Goal: Transaction & Acquisition: Purchase product/service

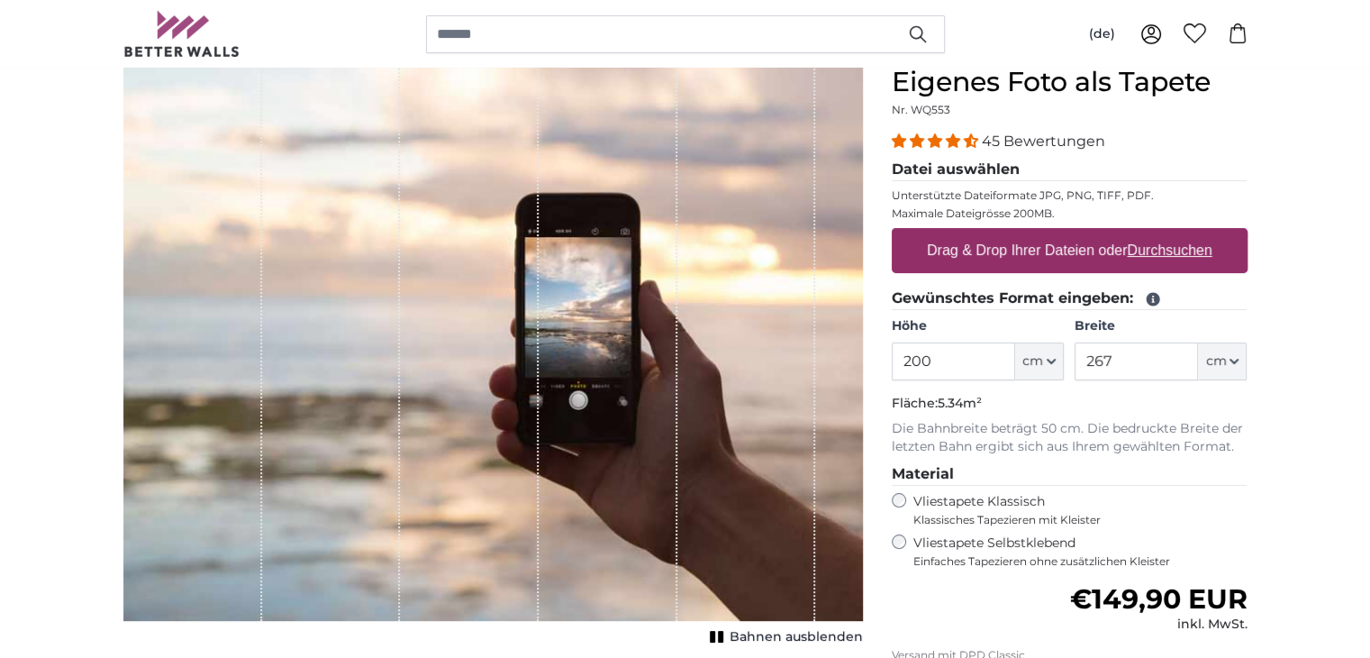
scroll to position [180, 0]
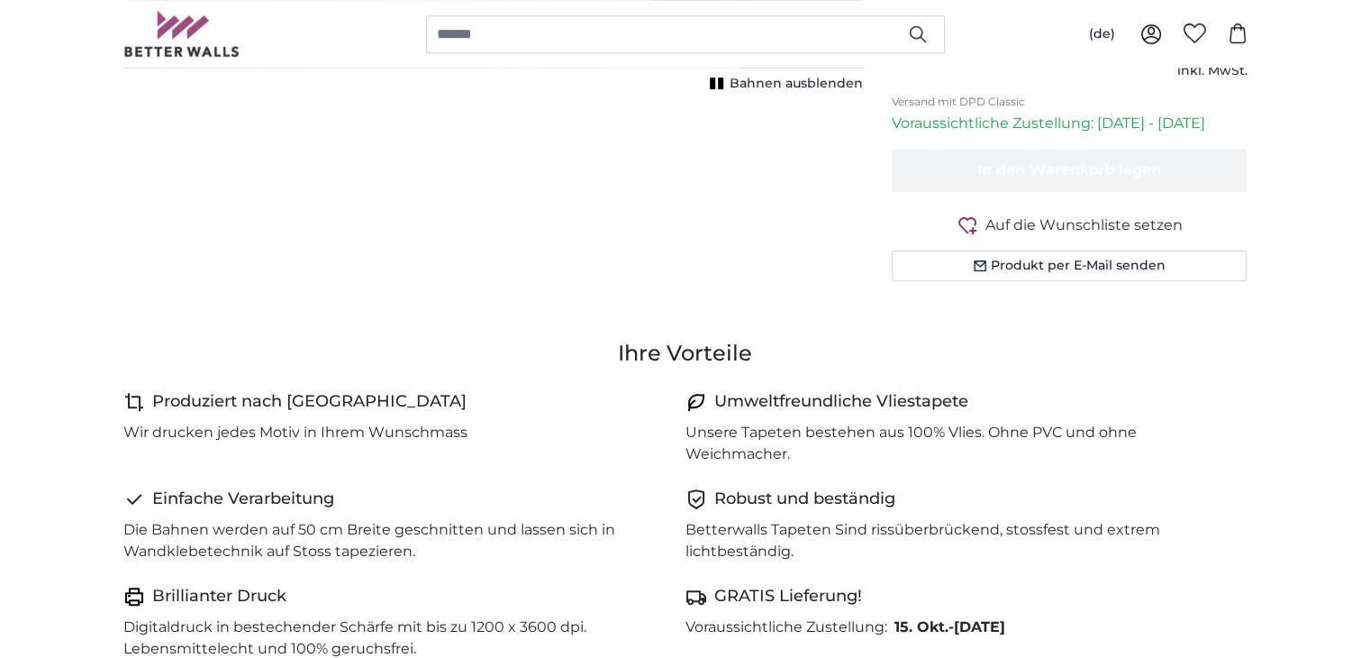
scroll to position [147, 0]
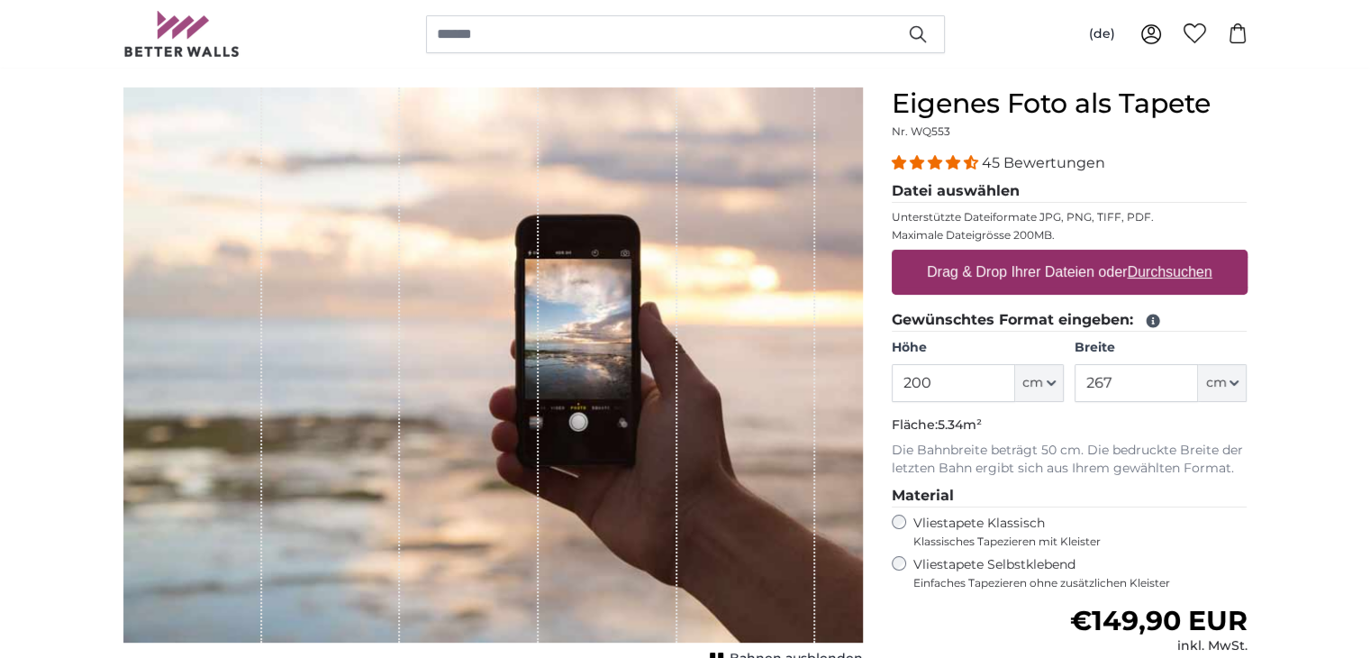
click at [1045, 267] on label "Drag & Drop Ihrer Dateien oder Durchsuchen" at bounding box center [1070, 272] width 300 height 36
click at [1045, 255] on input "Drag & Drop Ihrer Dateien oder Durchsuchen" at bounding box center [1070, 252] width 356 height 5
type input "**********"
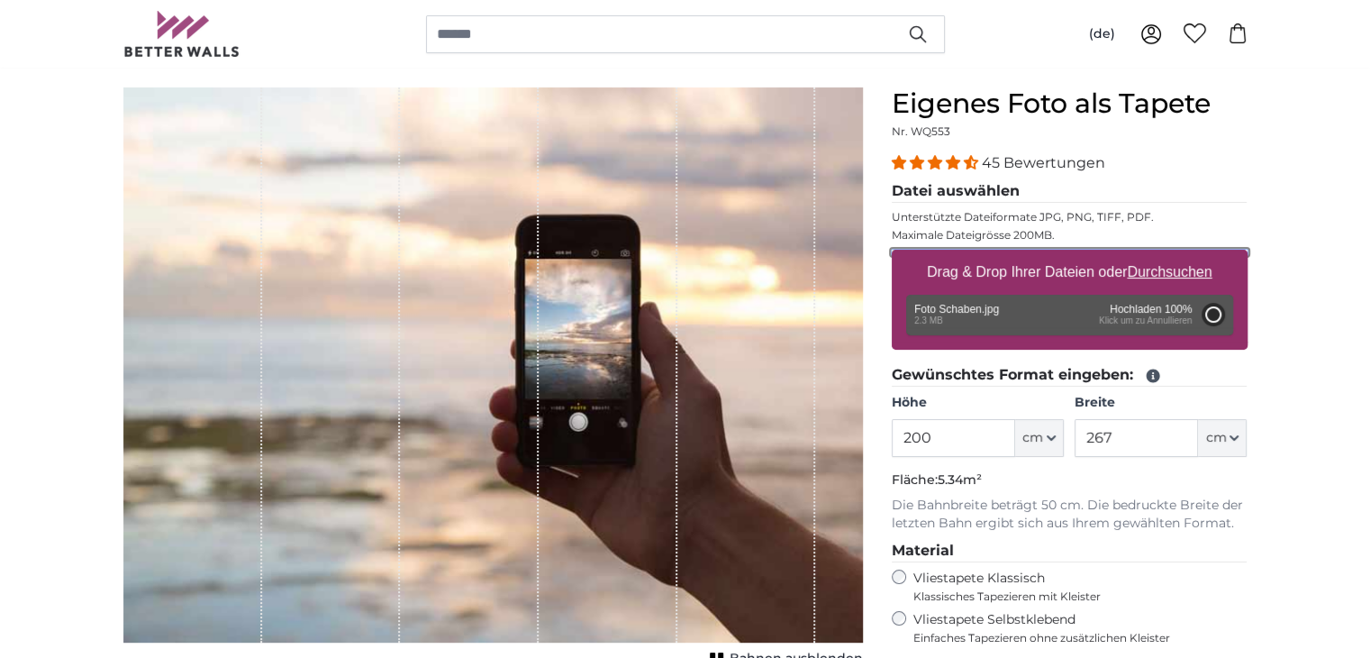
type input "150"
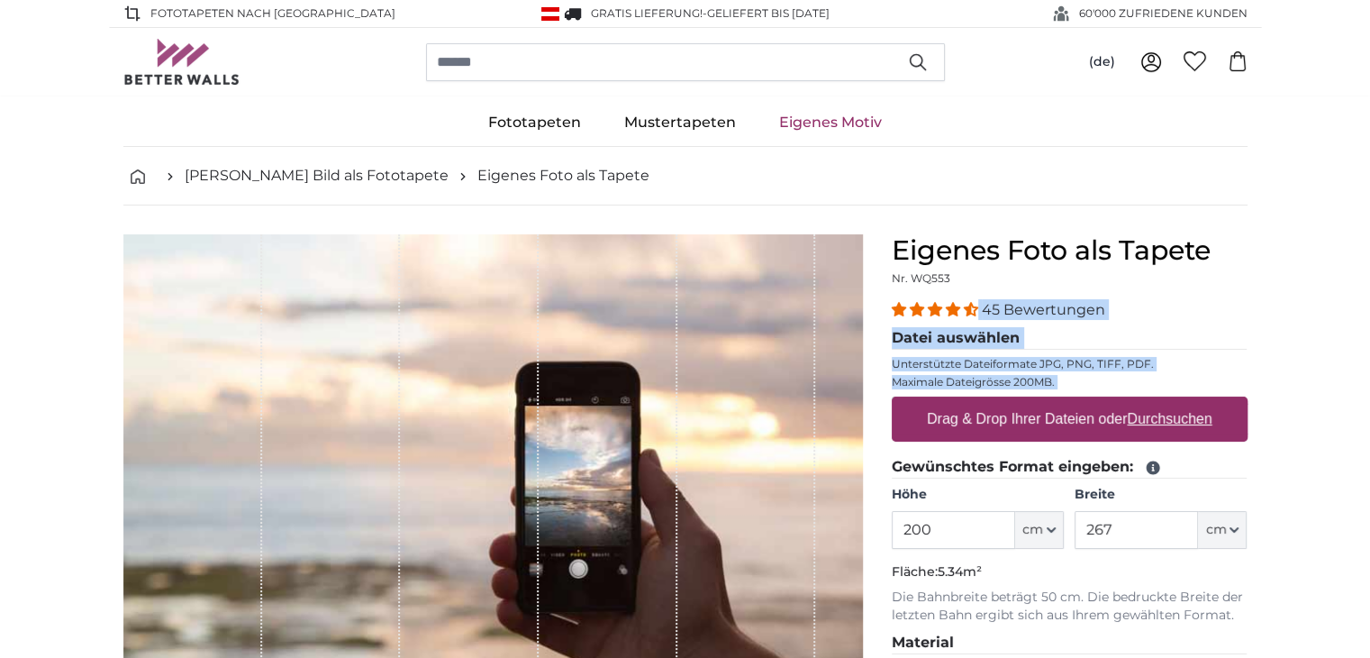
drag, startPoint x: 973, startPoint y: 318, endPoint x: 1100, endPoint y: 410, distance: 156.8
click at [1100, 410] on div "45 Bewertungen Datei auswählen Unterstützte Dateiformate JPG, PNG, TIFF, PDF. M…" at bounding box center [1070, 518] width 356 height 438
click at [1100, 410] on label "Drag & Drop Ihrer Dateien oder Durchsuchen" at bounding box center [1070, 419] width 300 height 36
click at [1100, 402] on input "Drag & Drop Ihrer Dateien oder Durchsuchen" at bounding box center [1070, 398] width 356 height 5
type input "**********"
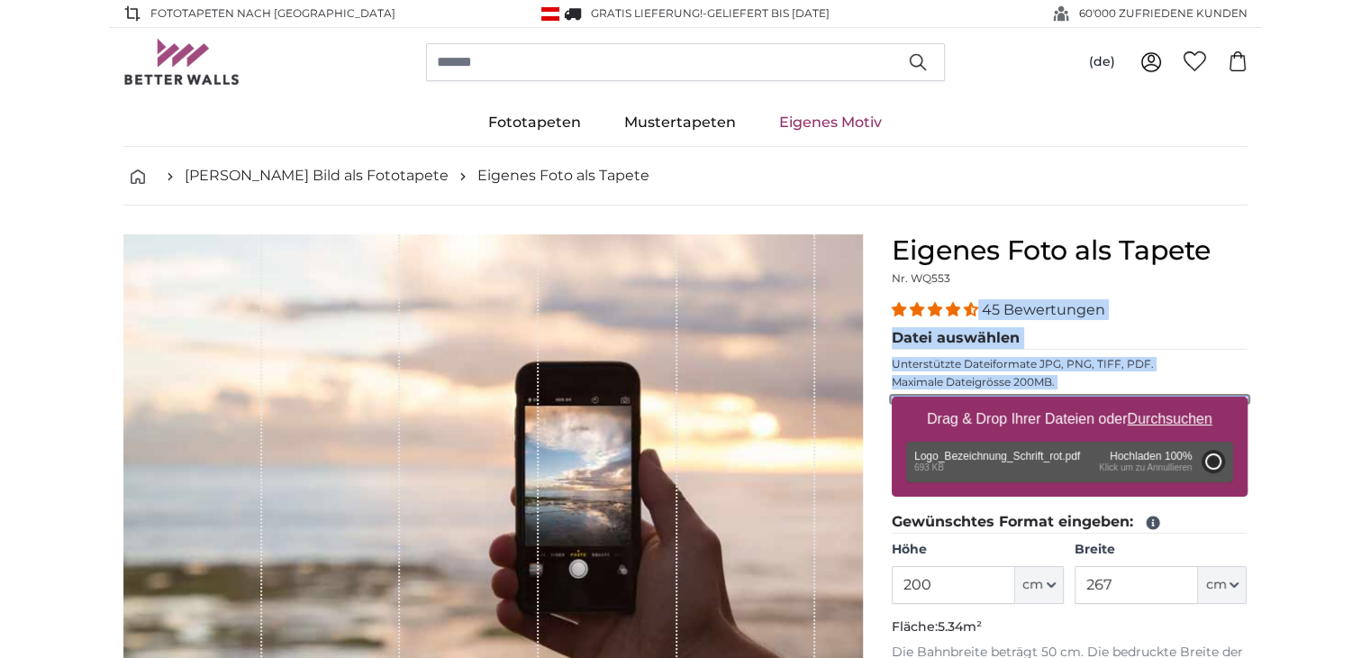
type input "146"
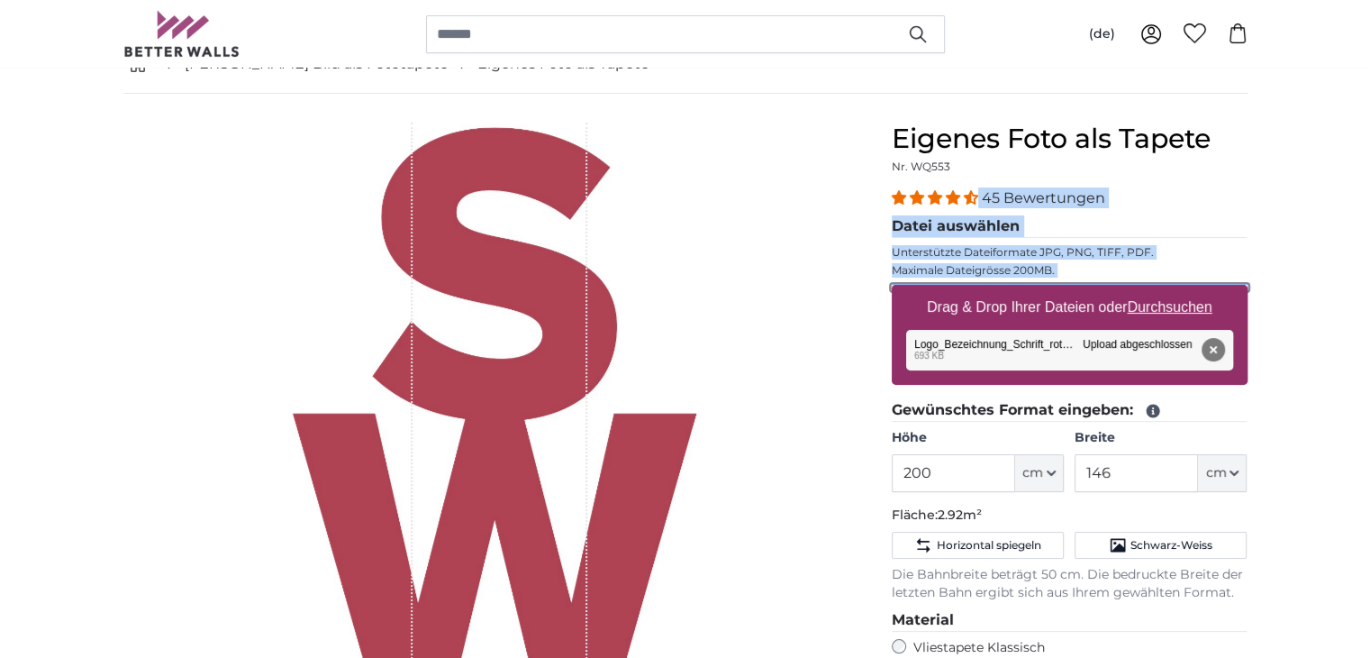
scroll to position [144, 0]
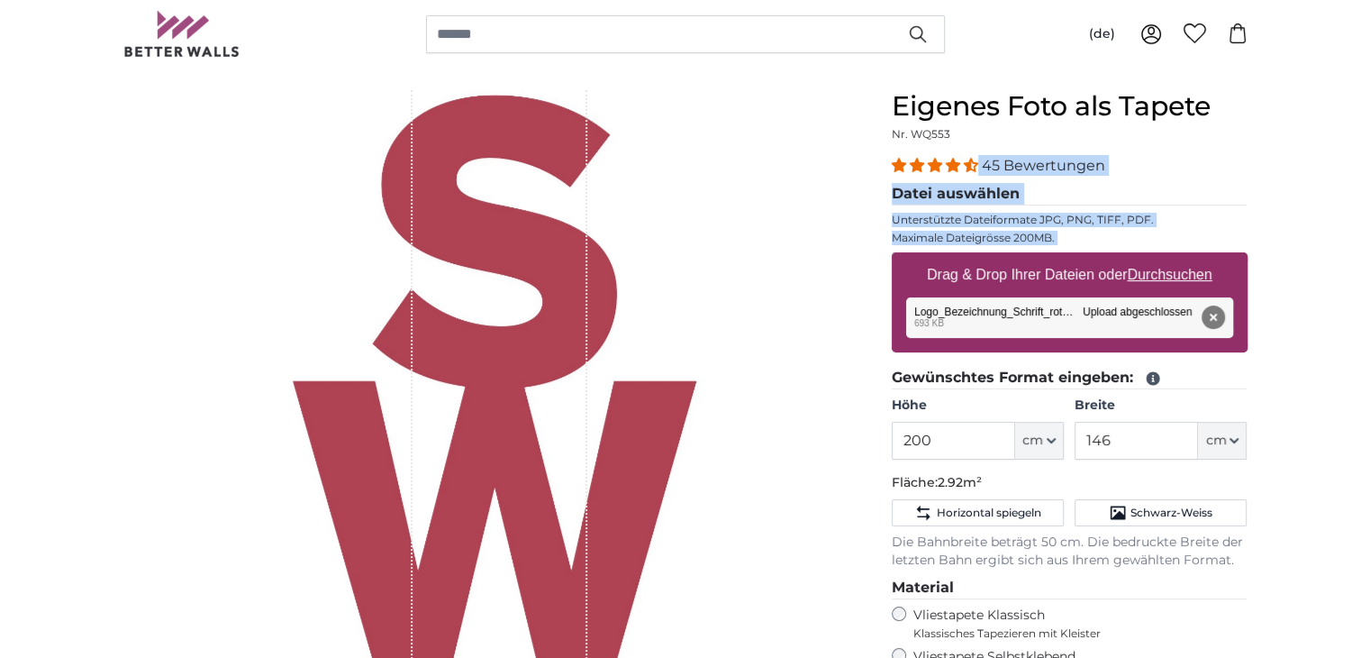
click at [1182, 276] on u "Durchsuchen" at bounding box center [1169, 274] width 85 height 15
click at [1182, 258] on input "Drag & Drop Ihrer Dateien oder Durchsuchen" at bounding box center [1070, 254] width 356 height 5
type input "**********"
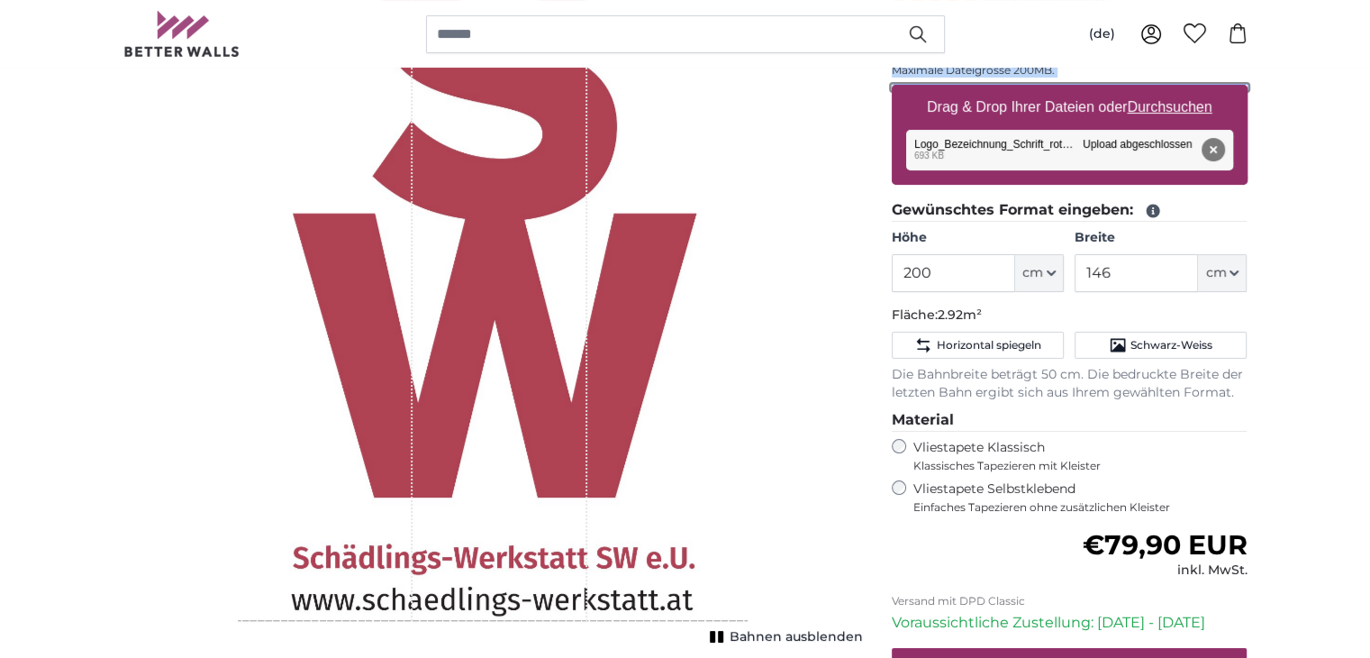
scroll to position [432, 0]
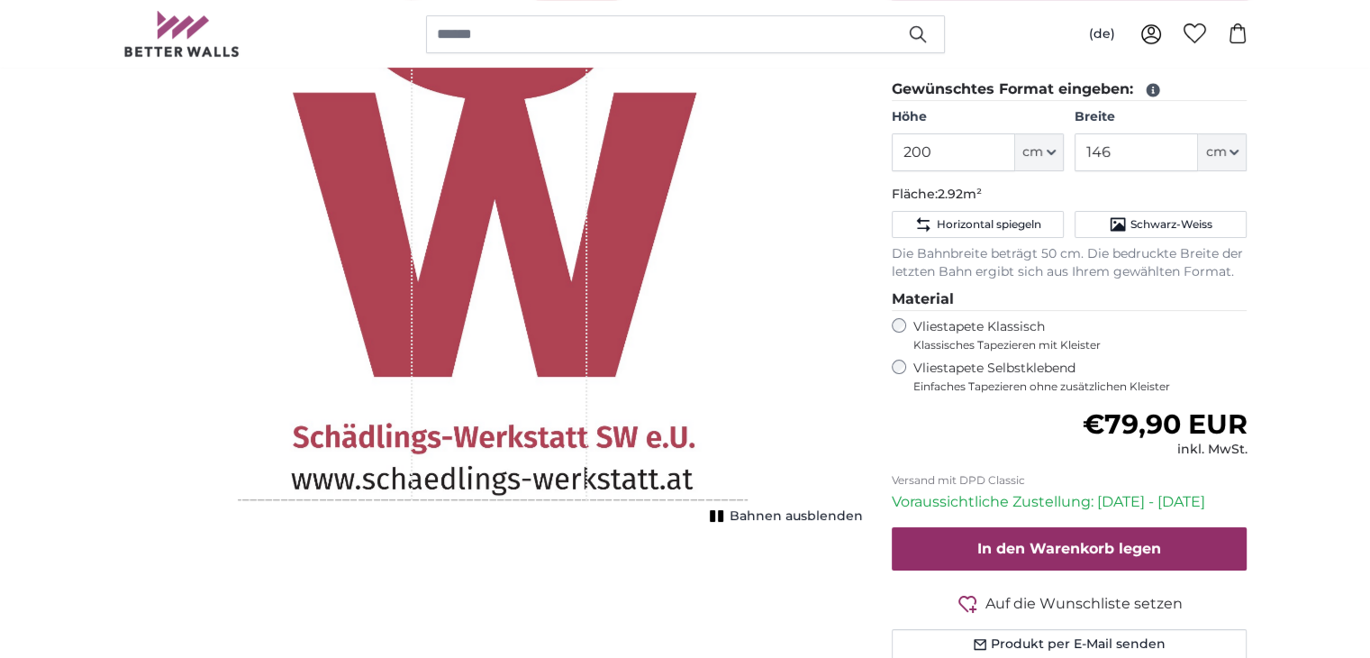
click at [805, 514] on span "Bahnen ausblenden" at bounding box center [796, 516] width 133 height 18
click at [805, 514] on span "Bahnen einblenden" at bounding box center [797, 516] width 132 height 18
click at [805, 514] on span "Bahnen ausblenden" at bounding box center [796, 516] width 133 height 18
click at [805, 514] on span "Bahnen einblenden" at bounding box center [797, 516] width 132 height 18
